Goal: Information Seeking & Learning: Learn about a topic

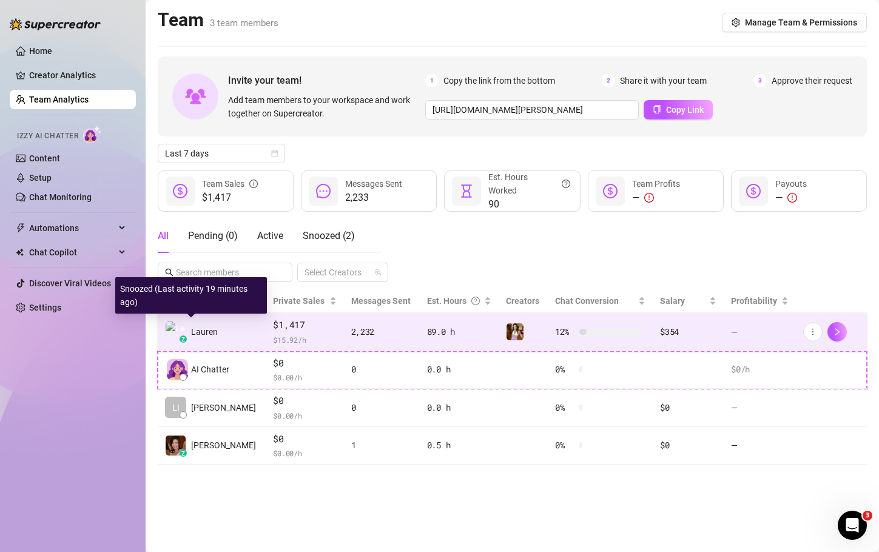
click at [202, 328] on span "Lauren" at bounding box center [204, 331] width 27 height 13
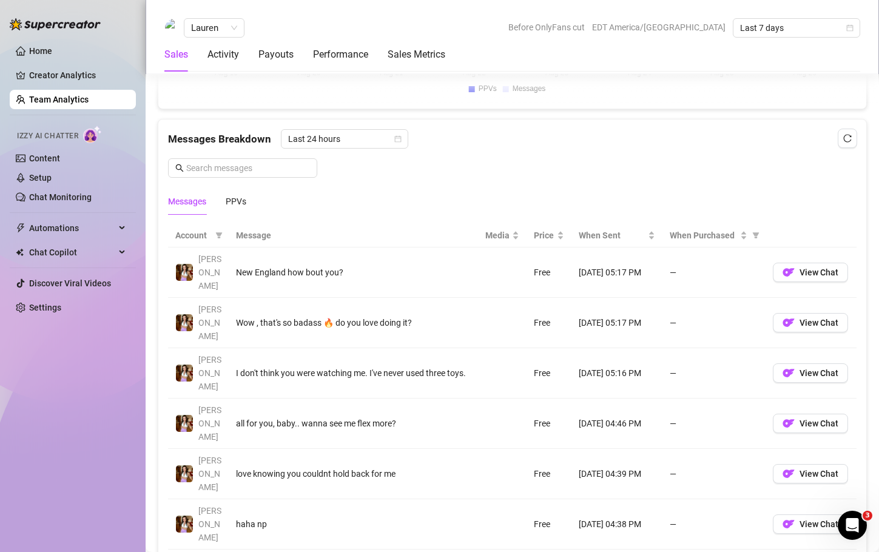
scroll to position [796, 0]
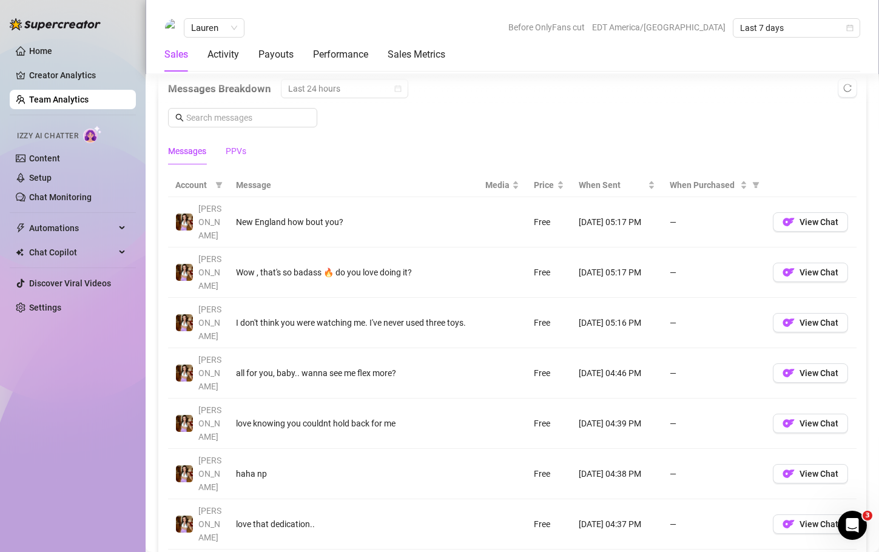
click at [236, 150] on div "PPVs" at bounding box center [236, 150] width 21 height 13
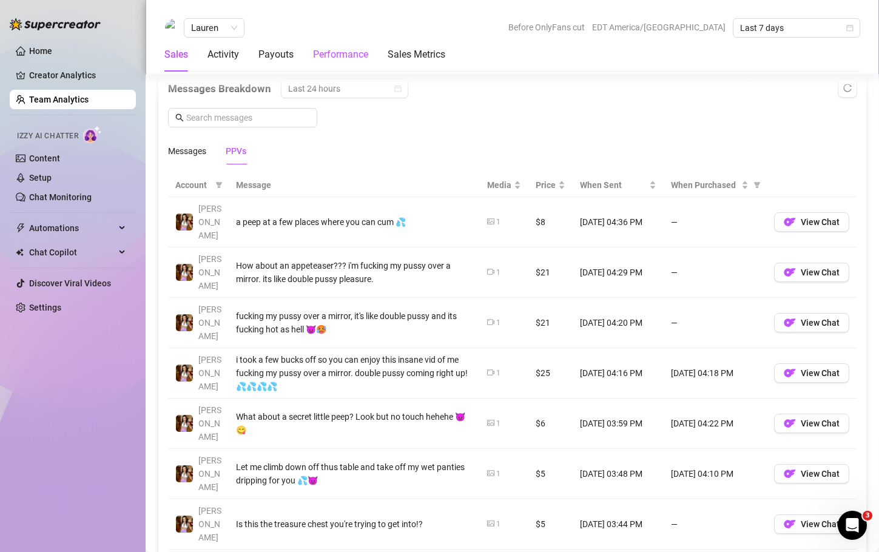
click at [355, 50] on div "Performance" at bounding box center [340, 54] width 55 height 15
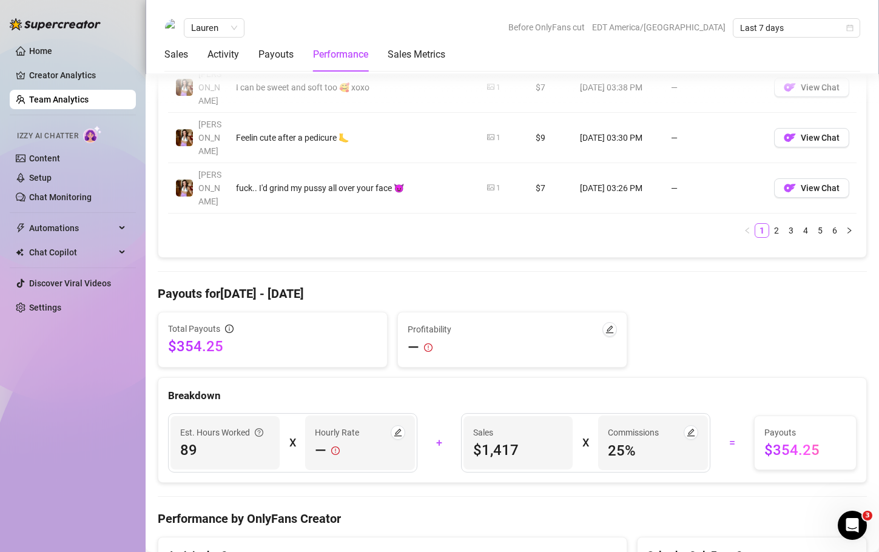
scroll to position [1282, 0]
click at [605, 326] on icon "edit" at bounding box center [609, 330] width 8 height 8
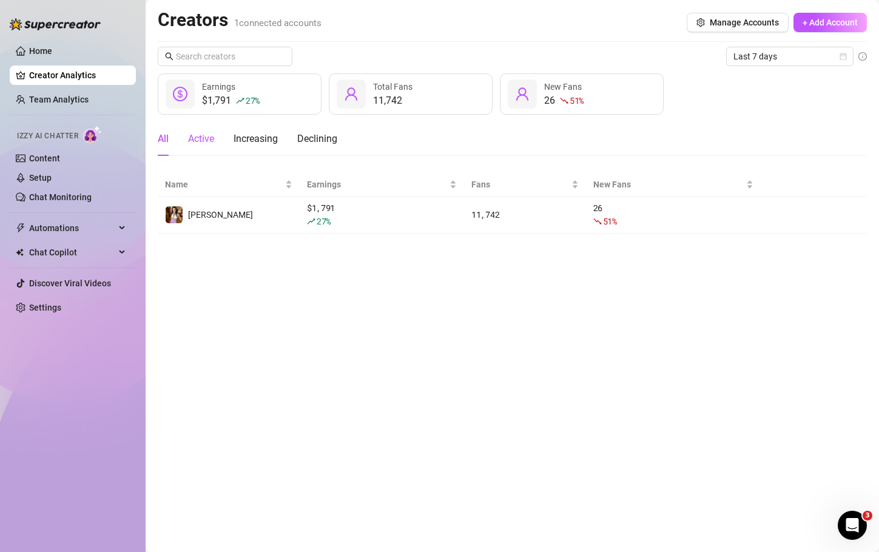
click at [203, 143] on div "Active" at bounding box center [201, 139] width 26 height 15
click at [103, 83] on link "Creator Analytics" at bounding box center [77, 75] width 97 height 19
click at [288, 99] on div "$1,791 27 % Earnings" at bounding box center [240, 93] width 164 height 41
click at [214, 96] on div "$1,791 27 %" at bounding box center [231, 100] width 58 height 15
click at [199, 99] on div "$1,791 27 % Earnings" at bounding box center [240, 93] width 164 height 41
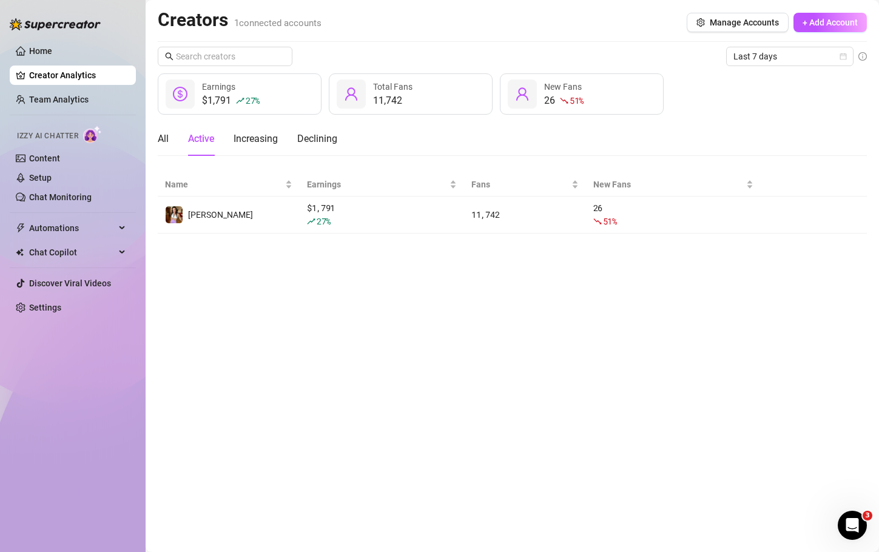
click at [177, 110] on div "$1,791 27 % Earnings" at bounding box center [240, 93] width 164 height 41
click at [348, 98] on icon "user" at bounding box center [351, 94] width 15 height 15
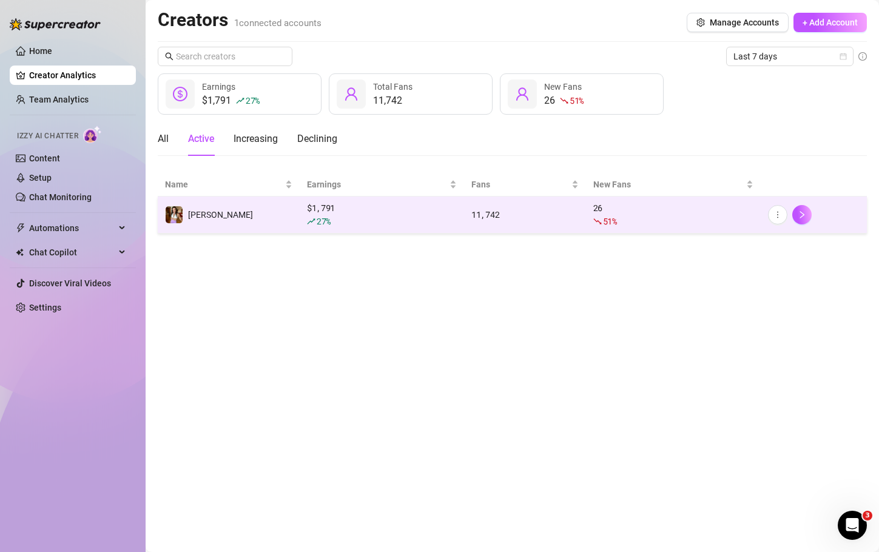
click at [336, 223] on div "27 %" at bounding box center [382, 221] width 150 height 13
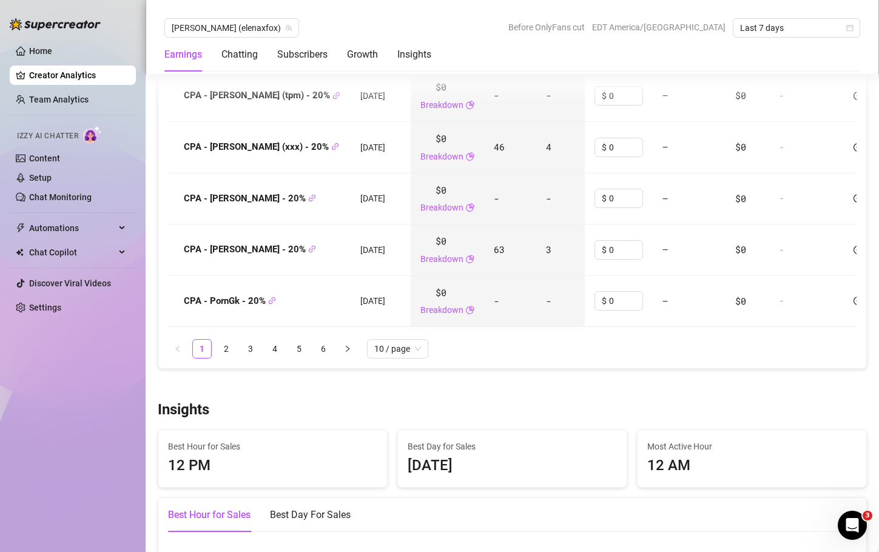
scroll to position [1799, 0]
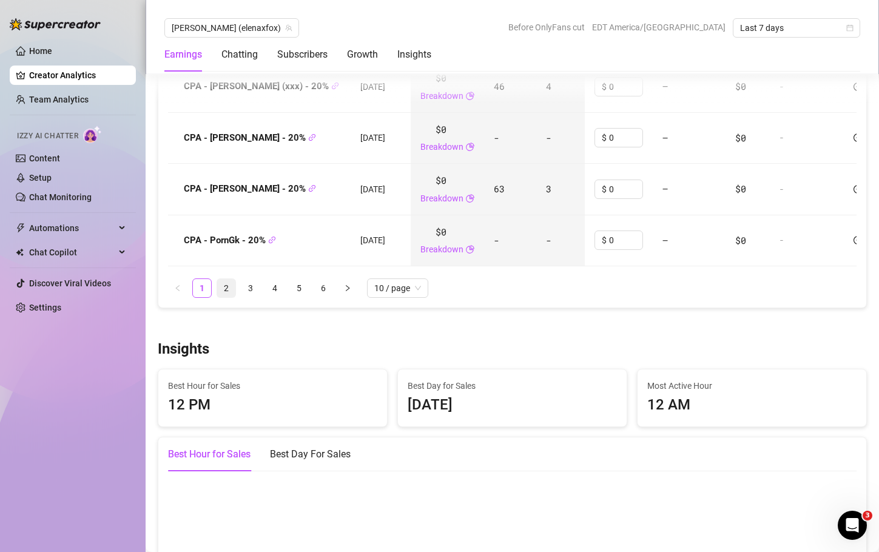
click at [229, 297] on link "2" at bounding box center [226, 288] width 18 height 18
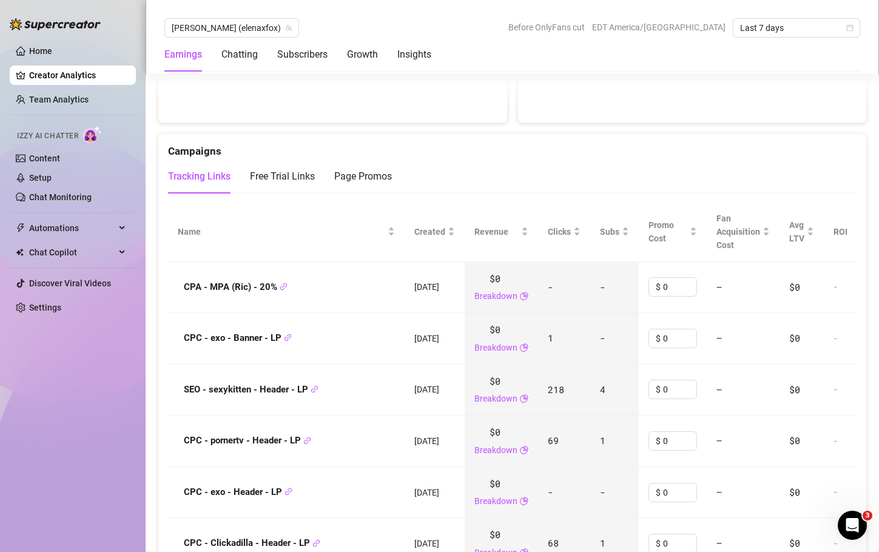
scroll to position [1290, 0]
click at [548, 237] on span "Clicks" at bounding box center [559, 232] width 23 height 13
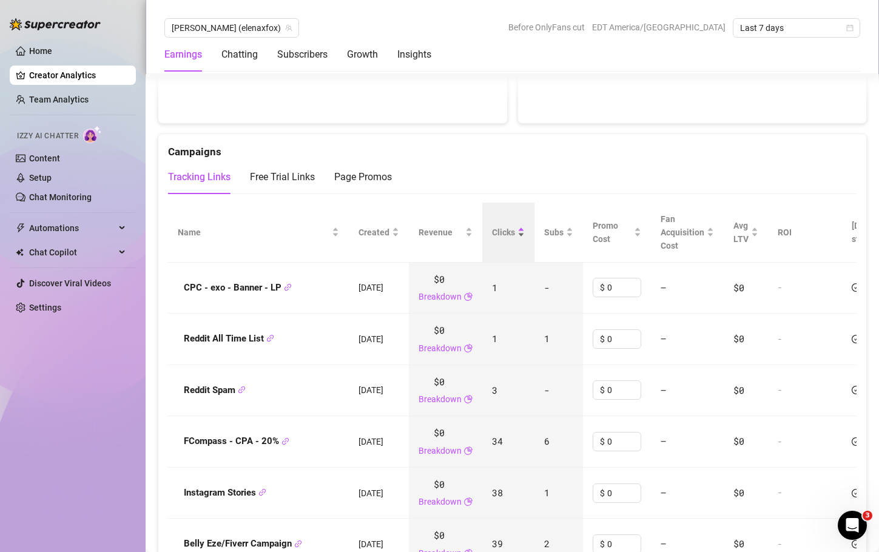
click at [494, 235] on span "Clicks" at bounding box center [503, 232] width 23 height 13
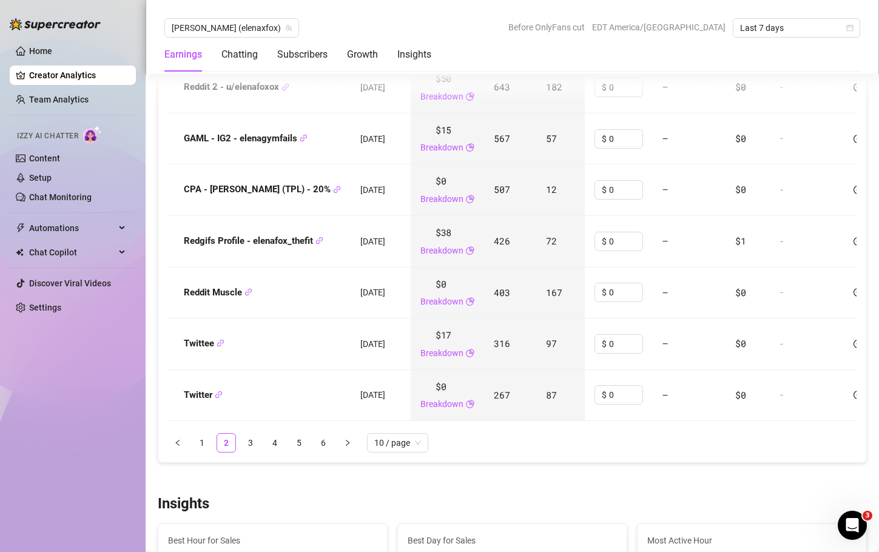
scroll to position [1648, 0]
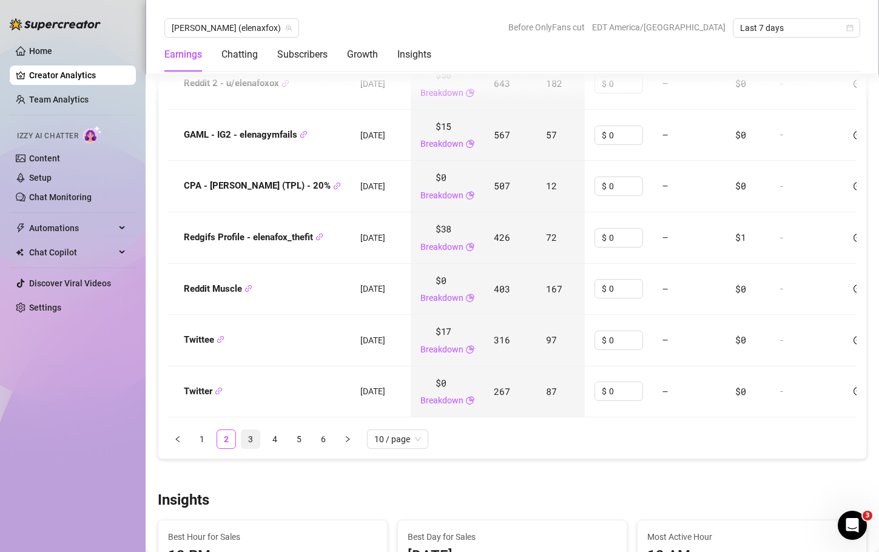
click at [251, 448] on link "3" at bounding box center [250, 439] width 18 height 18
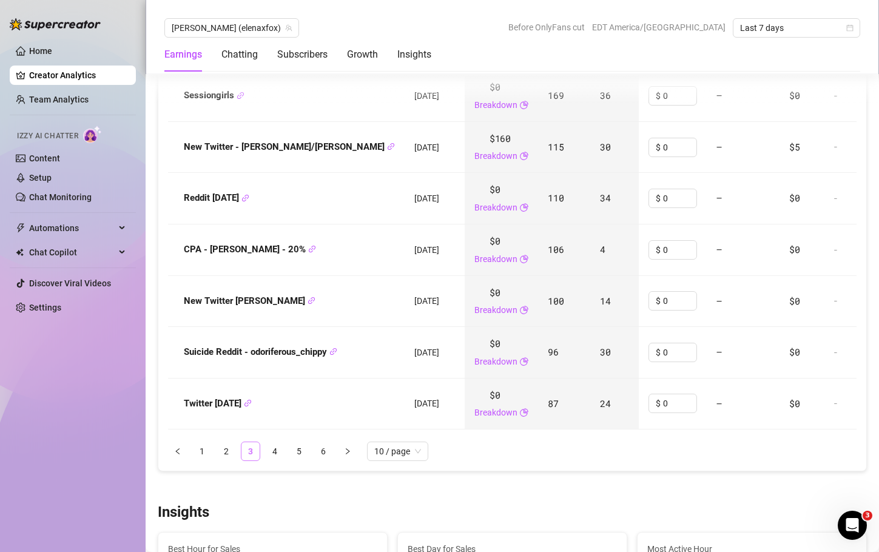
scroll to position [1640, 0]
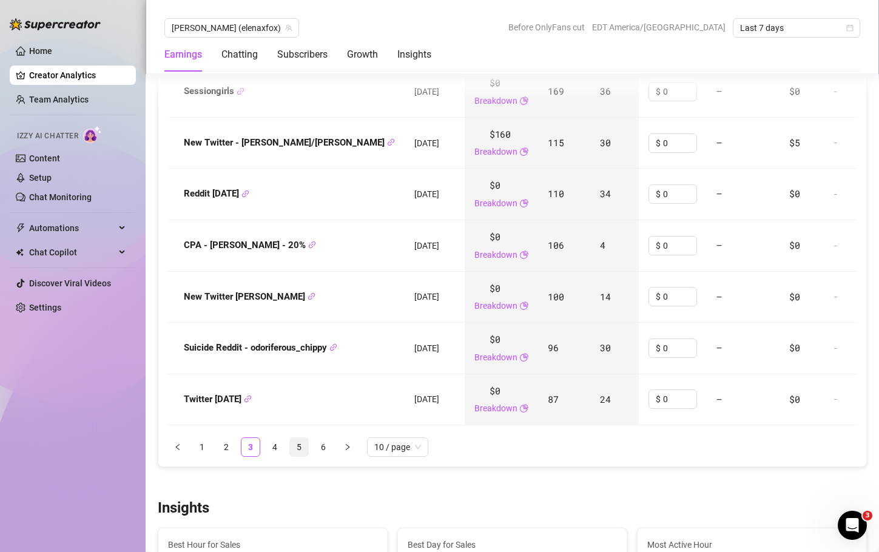
click at [294, 456] on link "5" at bounding box center [299, 447] width 18 height 18
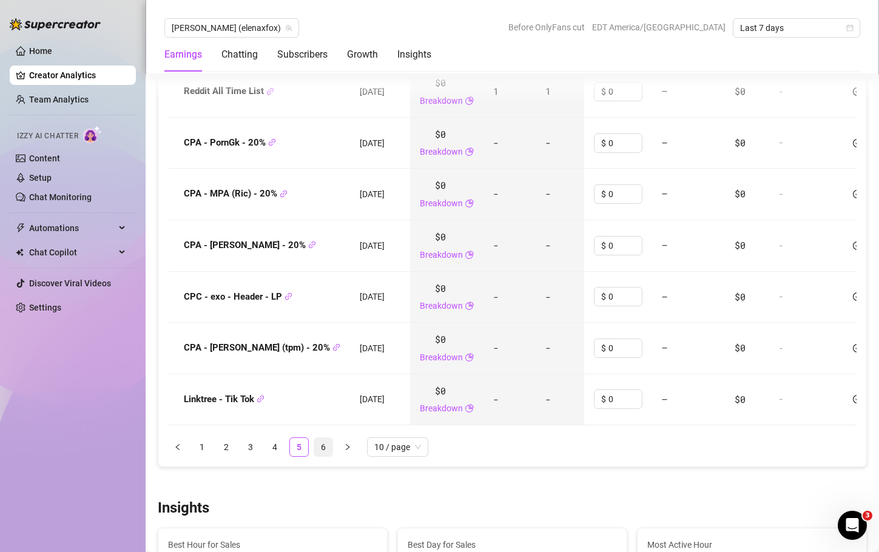
click at [323, 456] on link "6" at bounding box center [323, 447] width 18 height 18
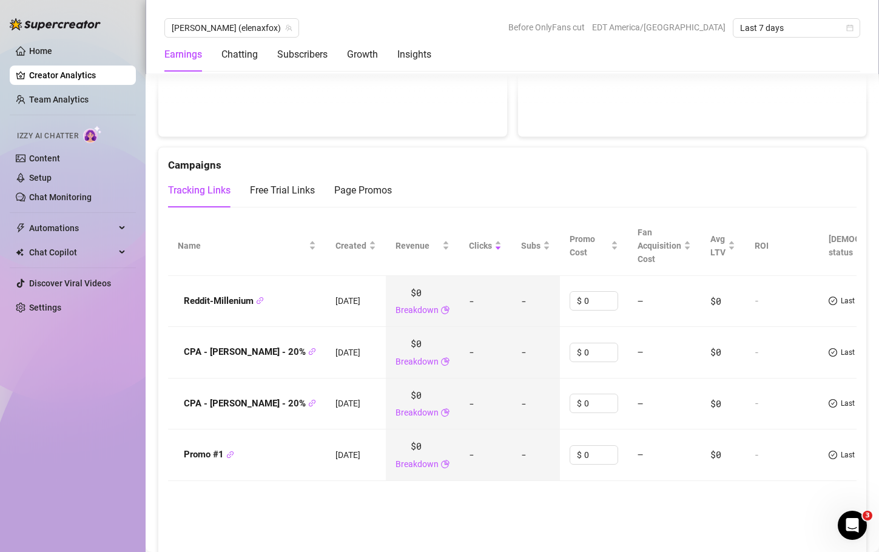
scroll to position [1276, 0]
click at [469, 251] on span "Clicks" at bounding box center [480, 246] width 23 height 13
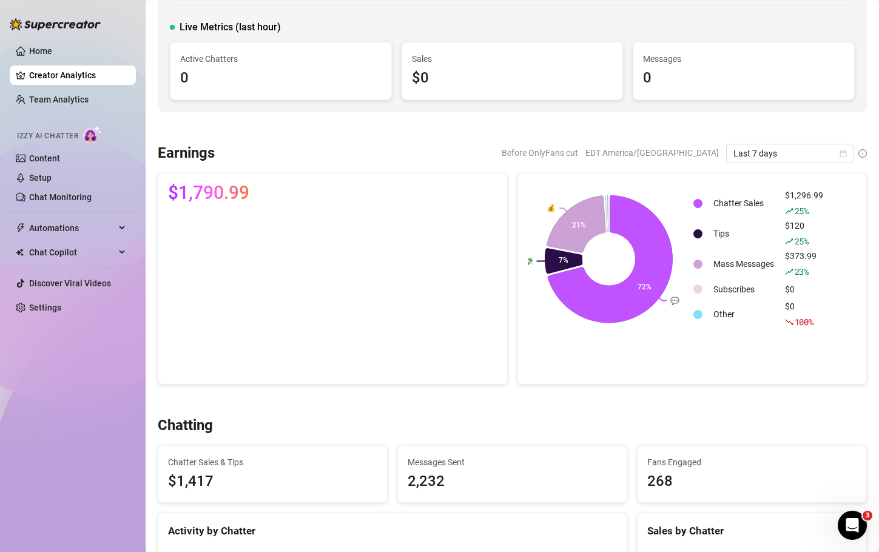
scroll to position [0, 0]
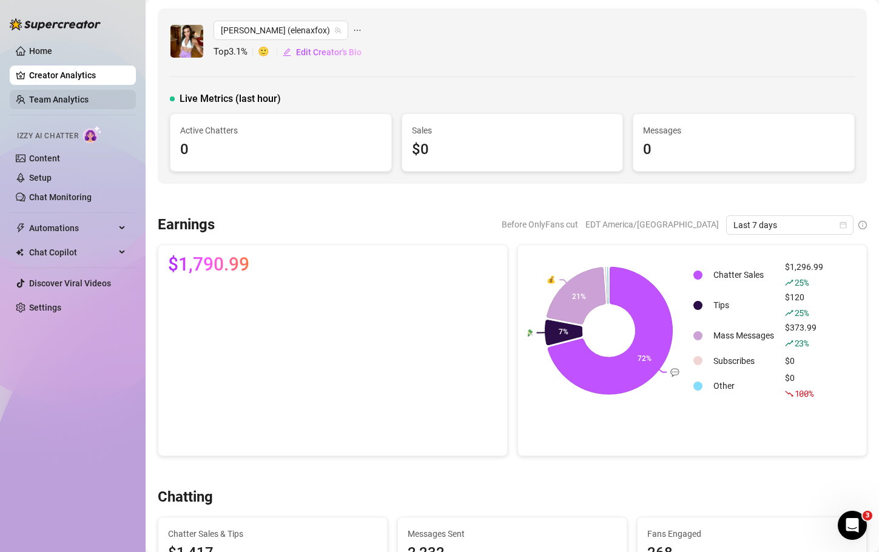
click at [76, 104] on link "Team Analytics" at bounding box center [58, 100] width 59 height 10
